Goal: Transaction & Acquisition: Download file/media

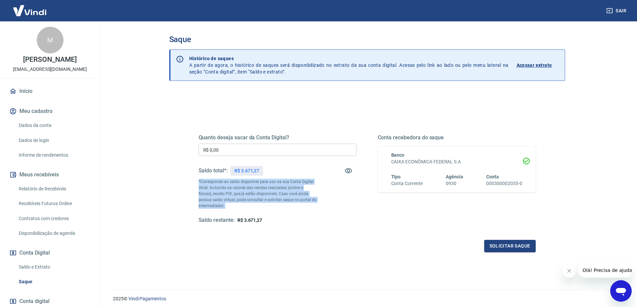
drag, startPoint x: 194, startPoint y: 187, endPoint x: 194, endPoint y: 210, distance: 22.4
click at [194, 210] on div "Quanto deseja sacar da Conta Digital? R$ 0,00 ​ Saldo total*: R$ 3.671,27 *Corr…" at bounding box center [367, 183] width 353 height 156
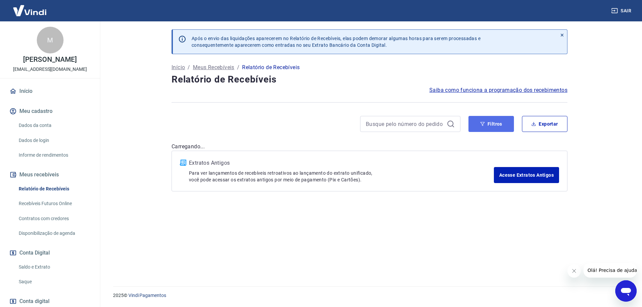
click at [497, 126] on button "Filtros" at bounding box center [492, 124] width 46 height 16
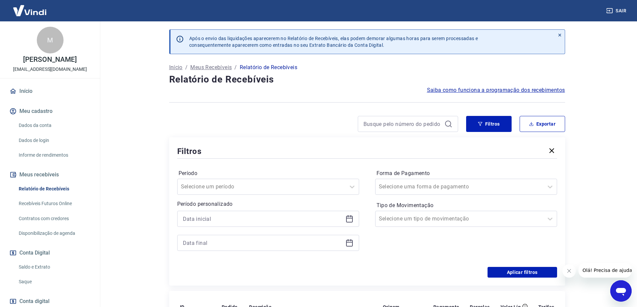
click at [285, 213] on div at bounding box center [268, 219] width 182 height 16
click at [355, 221] on div at bounding box center [268, 219] width 182 height 16
click at [351, 218] on icon at bounding box center [349, 218] width 7 height 1
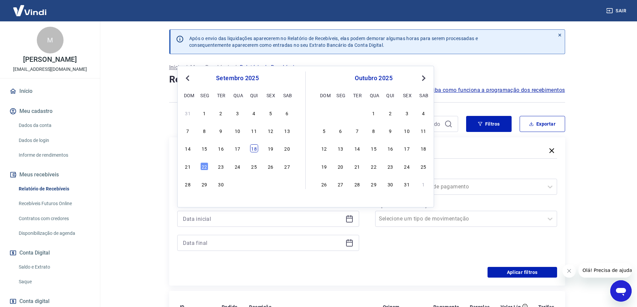
click at [258, 150] on div "14 15 16 17 18 19 20" at bounding box center [237, 149] width 109 height 10
click at [256, 150] on div "18" at bounding box center [254, 149] width 8 height 8
type input "[DATE]"
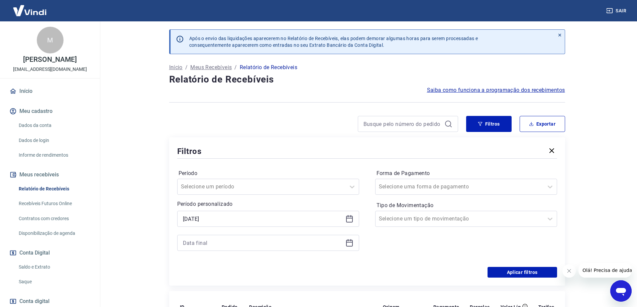
click at [349, 245] on icon at bounding box center [350, 243] width 8 height 8
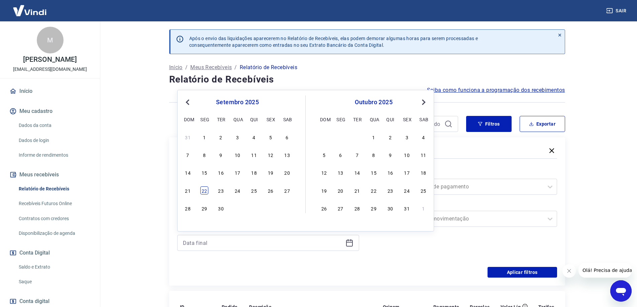
click at [205, 192] on div "22" at bounding box center [204, 191] width 8 height 8
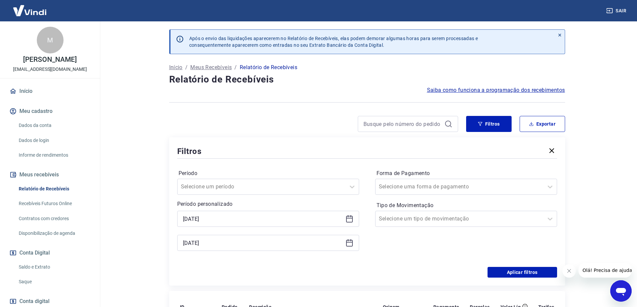
type input "[DATE]"
click at [513, 274] on button "Aplicar filtros" at bounding box center [523, 272] width 70 height 11
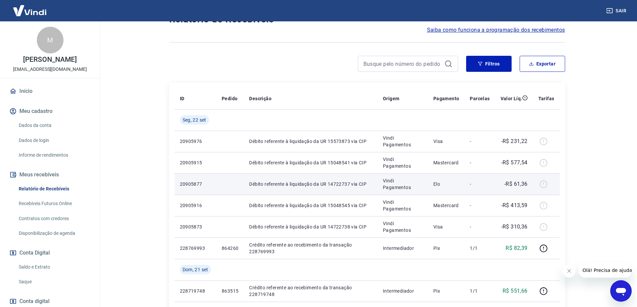
scroll to position [33, 0]
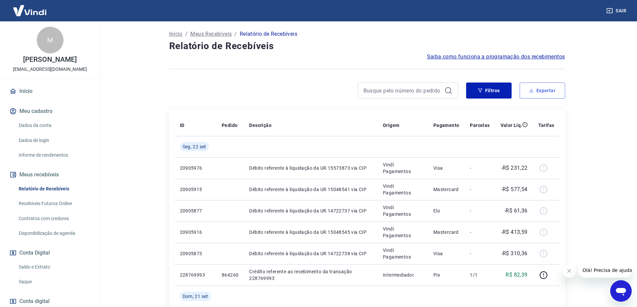
click at [535, 90] on button "Exportar" at bounding box center [543, 91] width 46 height 16
type input "[DATE]"
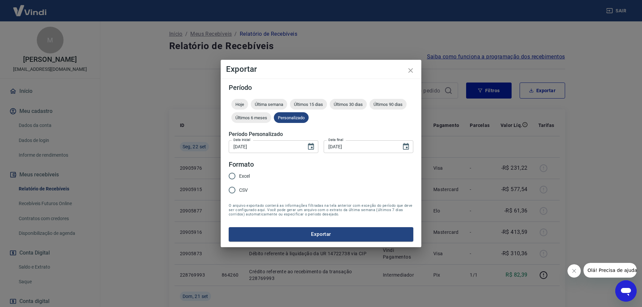
click at [242, 187] on span "CSV" at bounding box center [243, 190] width 9 height 7
click at [239, 187] on input "CSV" at bounding box center [232, 190] width 14 height 14
radio input "true"
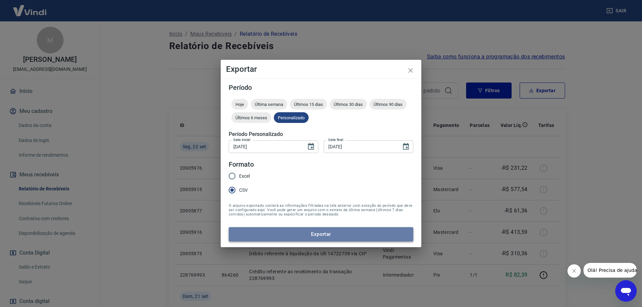
click at [343, 240] on button "Exportar" at bounding box center [321, 235] width 185 height 14
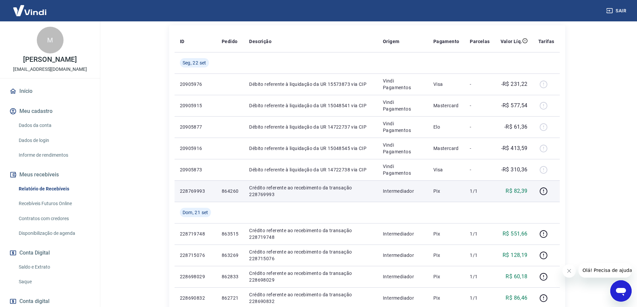
scroll to position [134, 0]
